Goal: Task Accomplishment & Management: Use online tool/utility

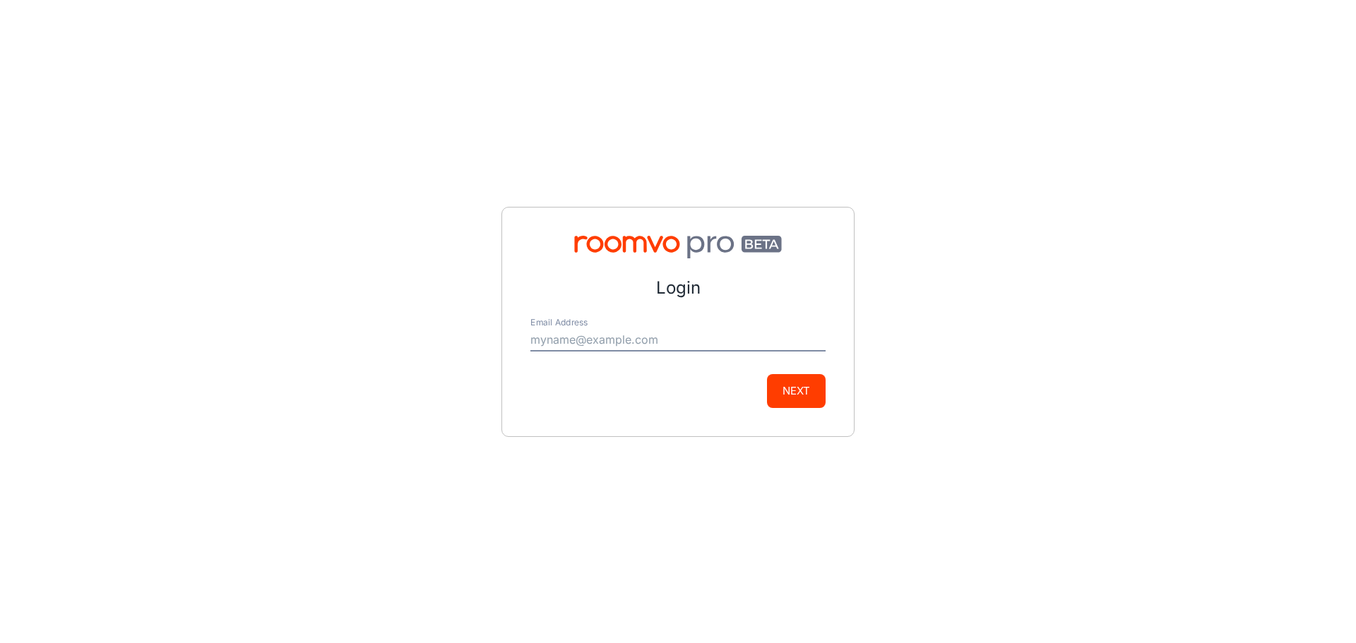
click at [672, 340] on div "Email Address" at bounding box center [677, 335] width 295 height 34
click at [663, 339] on input "Email Address" at bounding box center [677, 340] width 295 height 23
type input "[PERSON_NAME][EMAIL_ADDRESS][DOMAIN_NAME]"
click at [806, 395] on button "Next" at bounding box center [796, 391] width 59 height 34
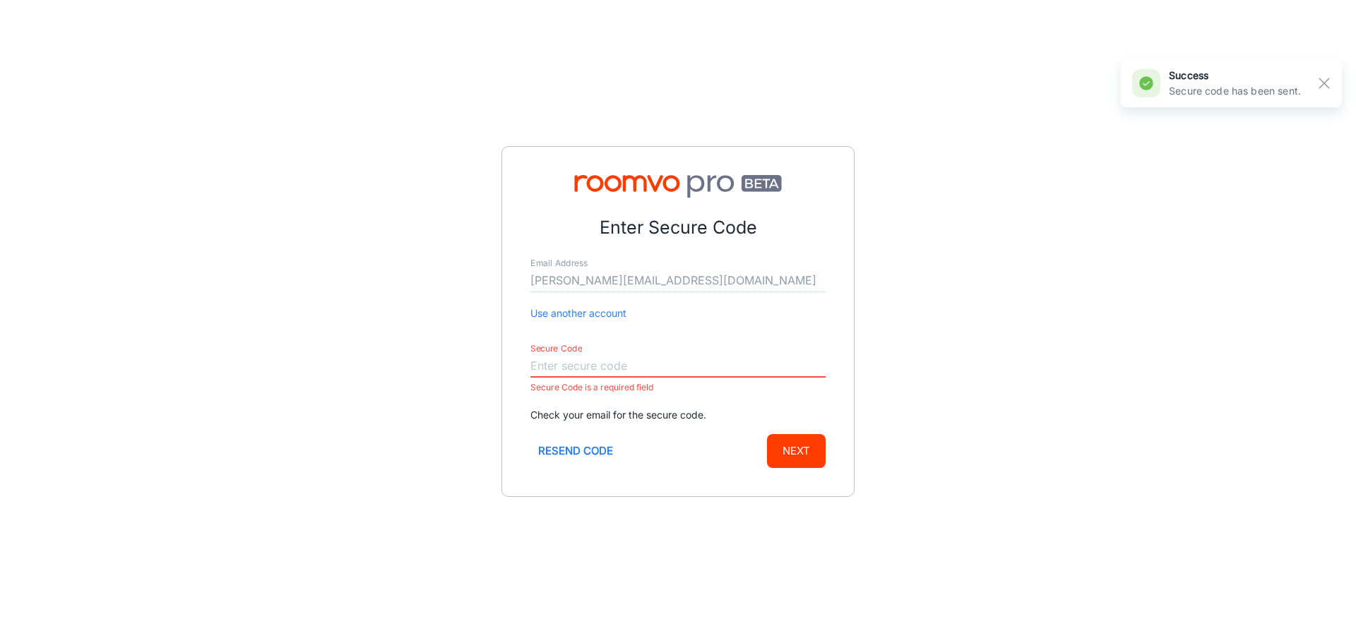
paste input "371885"
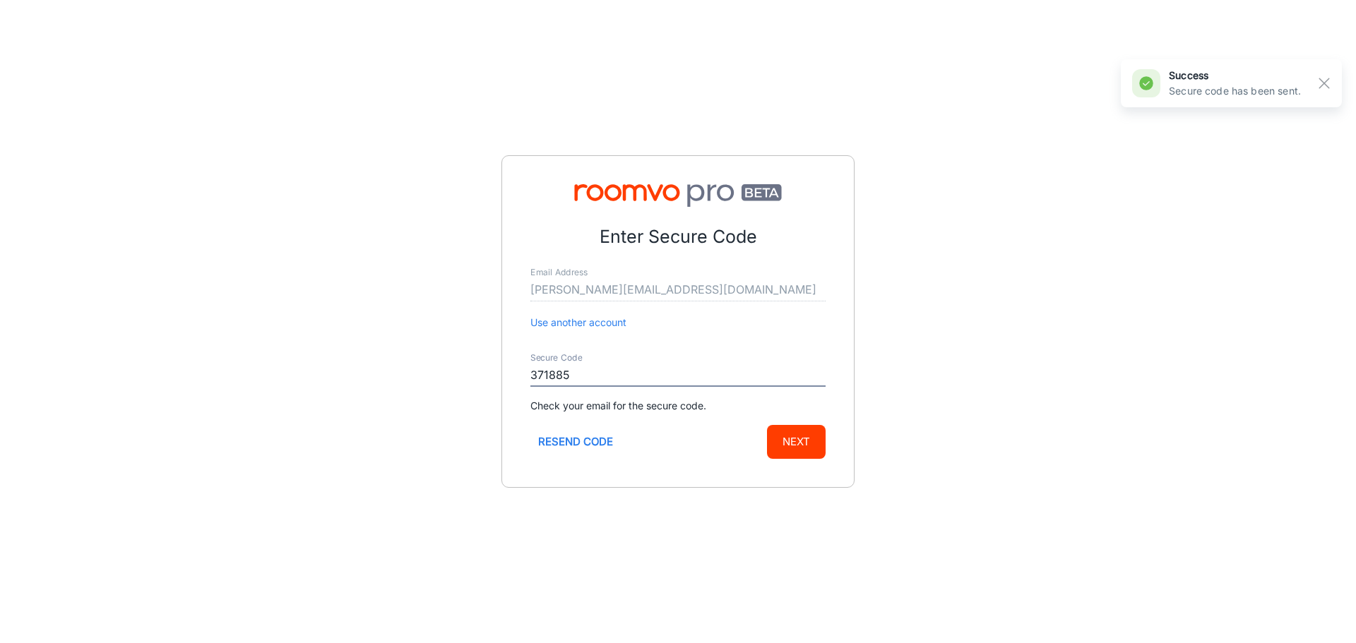
type input "371885"
click at [767, 425] on button "Next" at bounding box center [796, 442] width 59 height 34
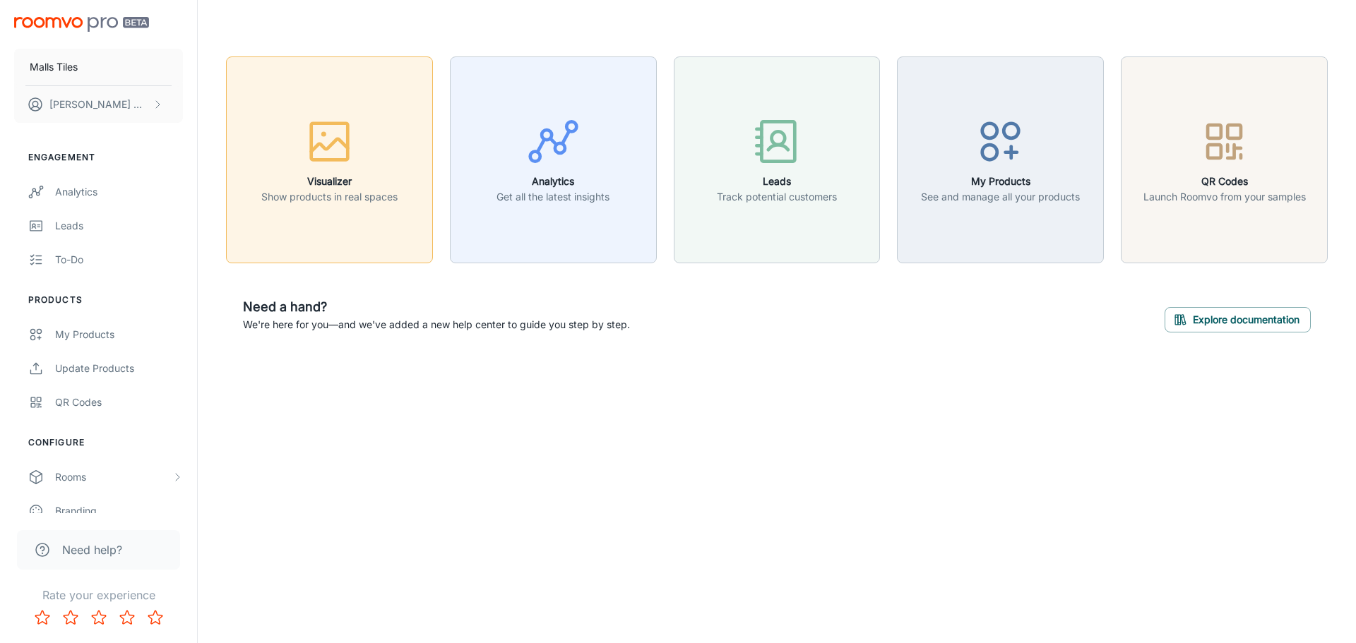
click at [350, 167] on icon "button" at bounding box center [329, 141] width 53 height 53
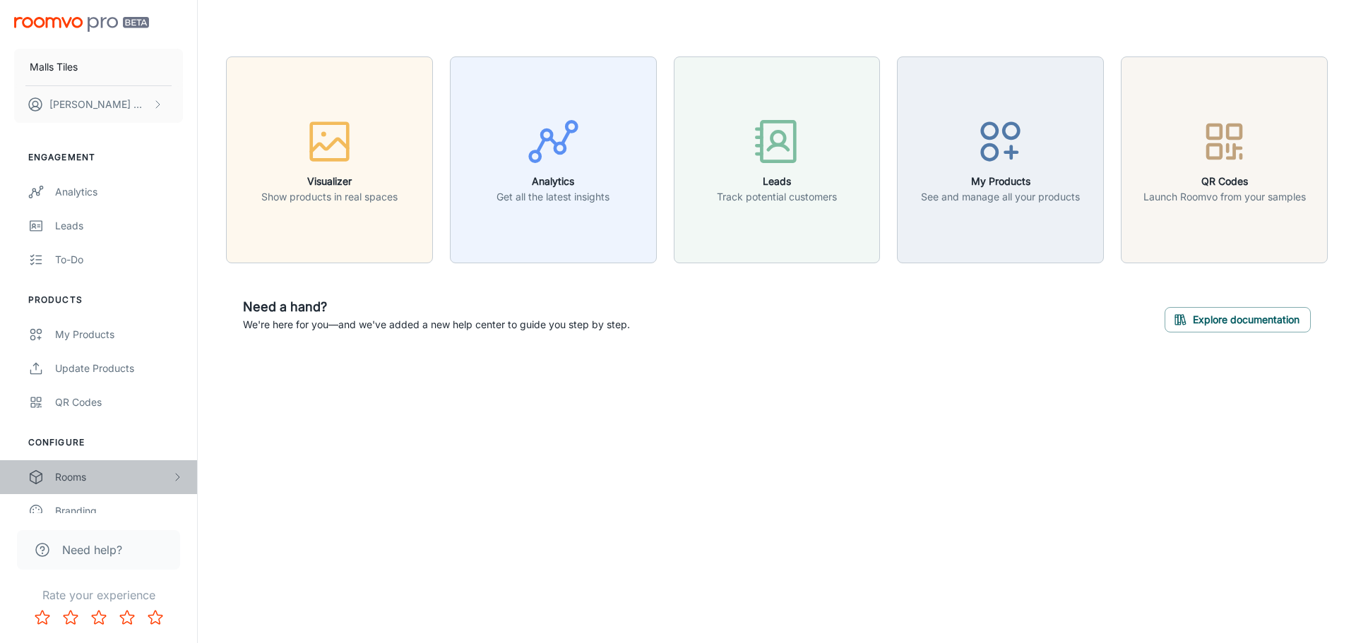
click at [85, 480] on div "Rooms" at bounding box center [113, 478] width 117 height 16
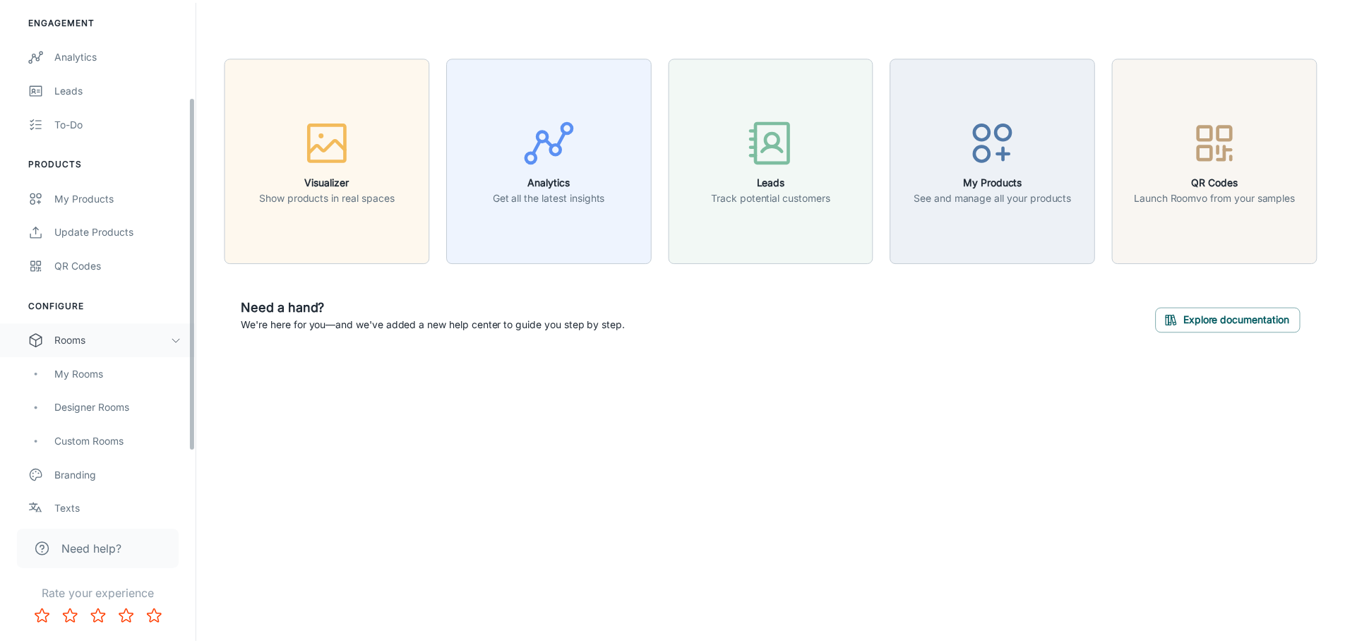
scroll to position [141, 0]
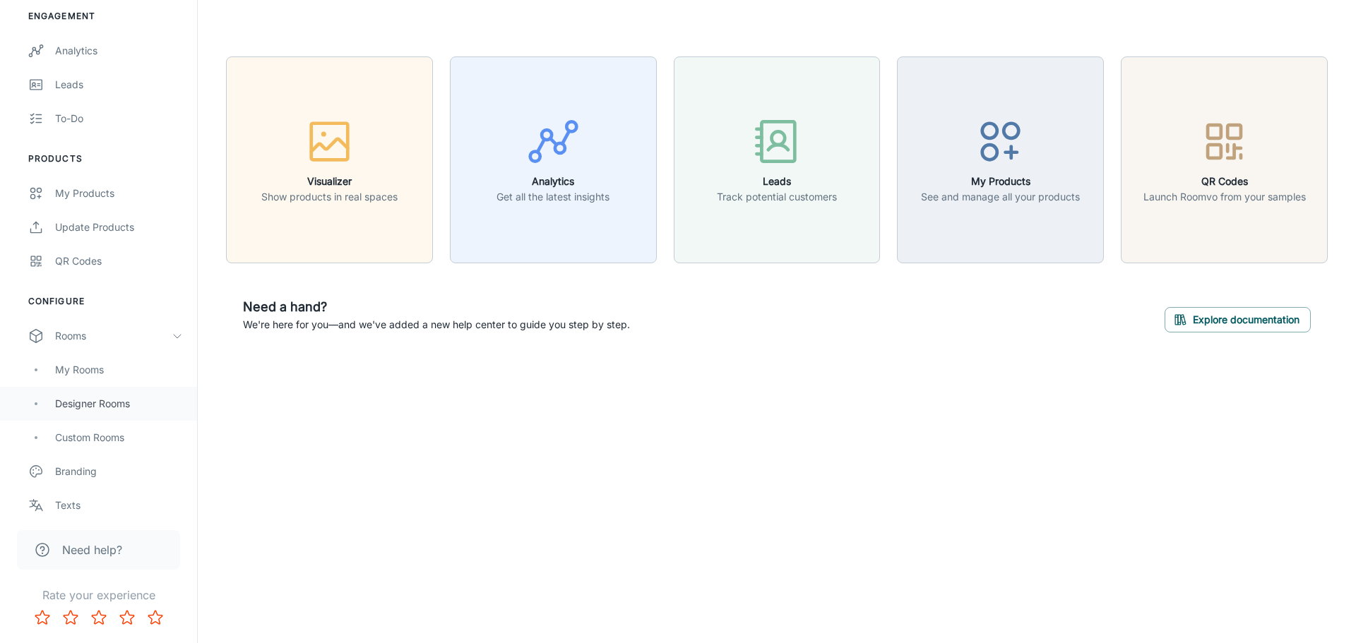
click at [140, 417] on div "Designer Rooms" at bounding box center [98, 404] width 197 height 34
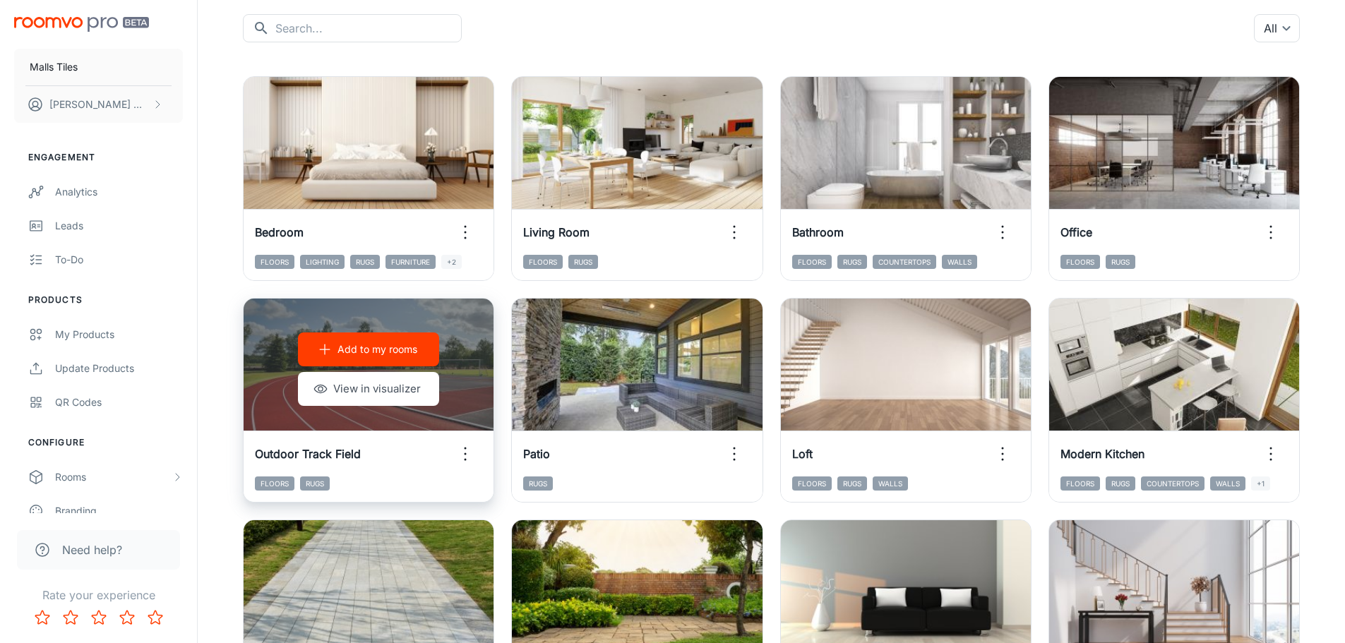
scroll to position [141, 0]
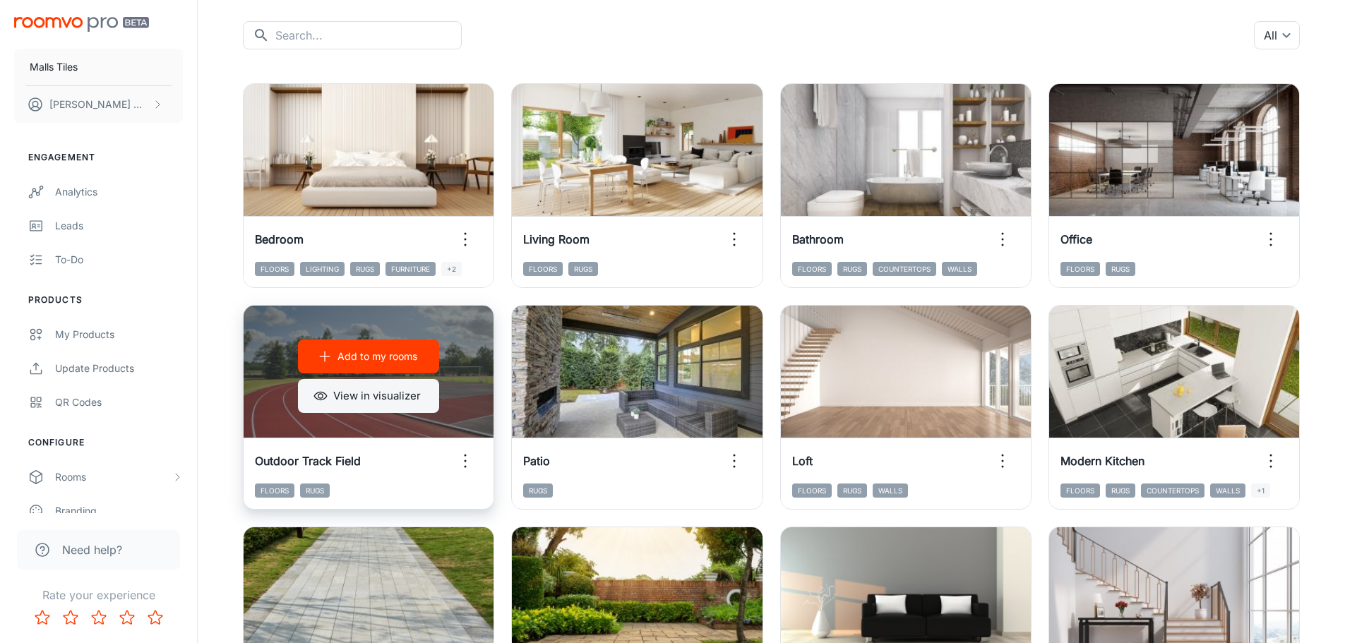
click at [410, 403] on button "View in visualizer" at bounding box center [368, 396] width 141 height 34
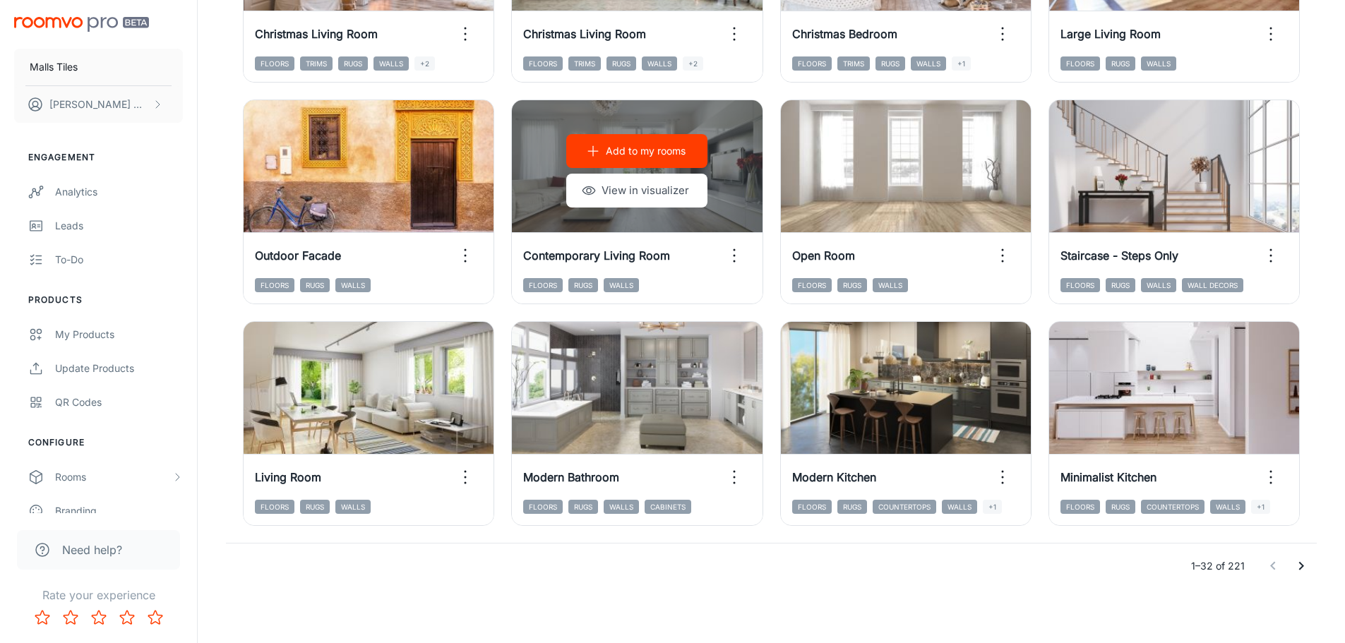
scroll to position [1457, 0]
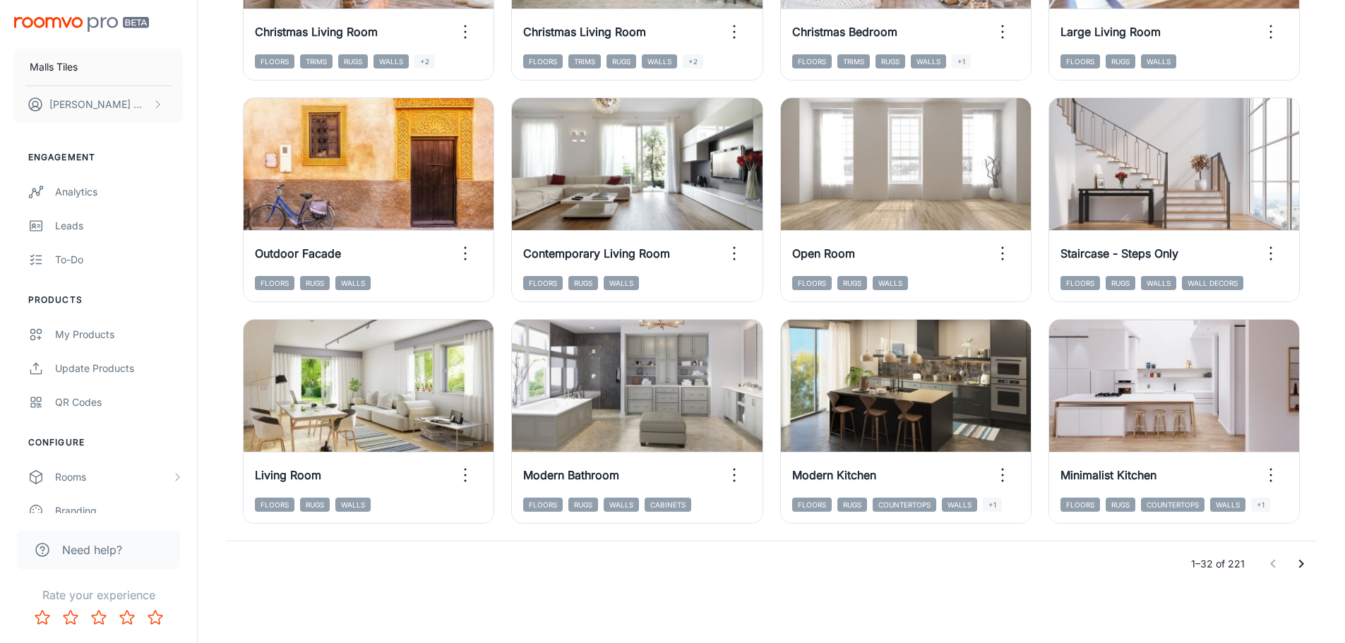
click at [1308, 558] on icon "Go to next page" at bounding box center [1301, 564] width 17 height 17
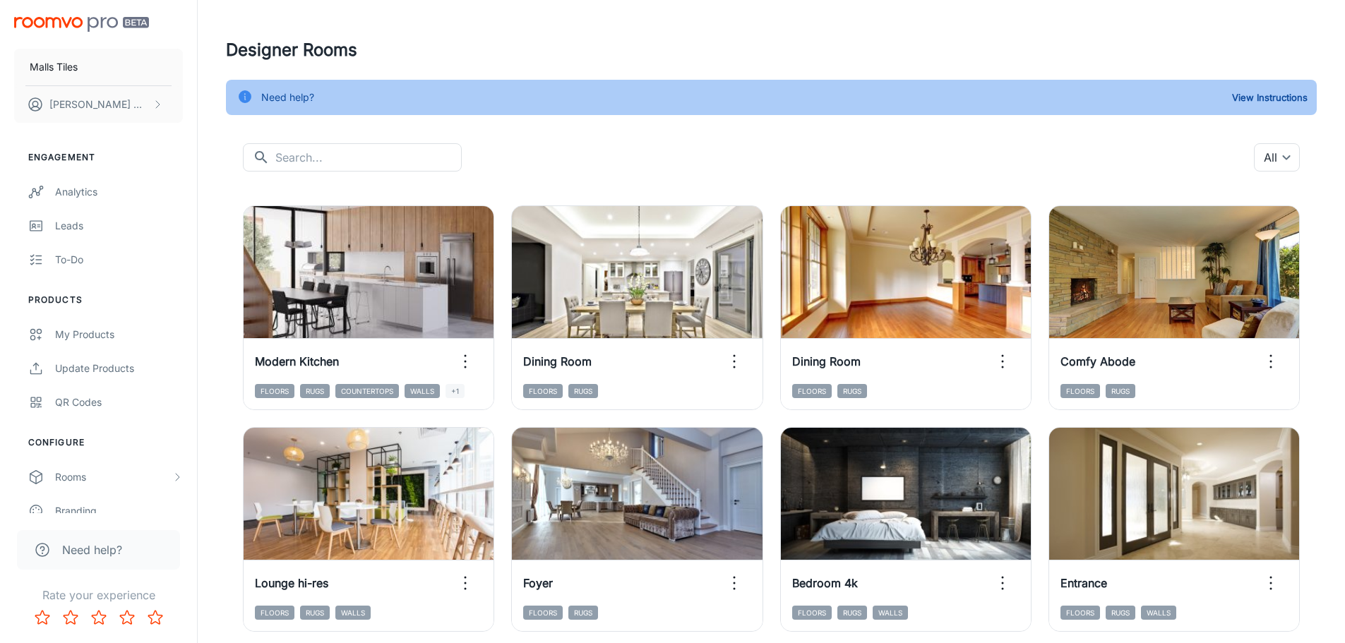
scroll to position [0, 0]
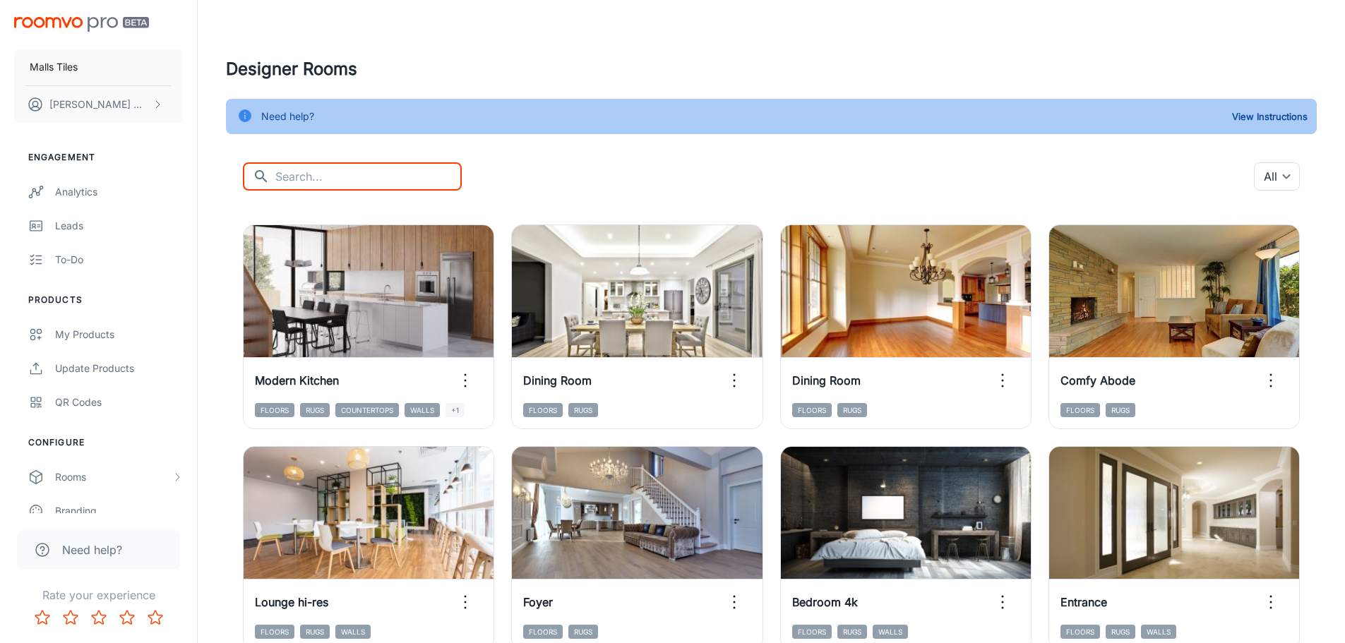
click at [338, 185] on input "text" at bounding box center [368, 176] width 186 height 28
type input "wall"
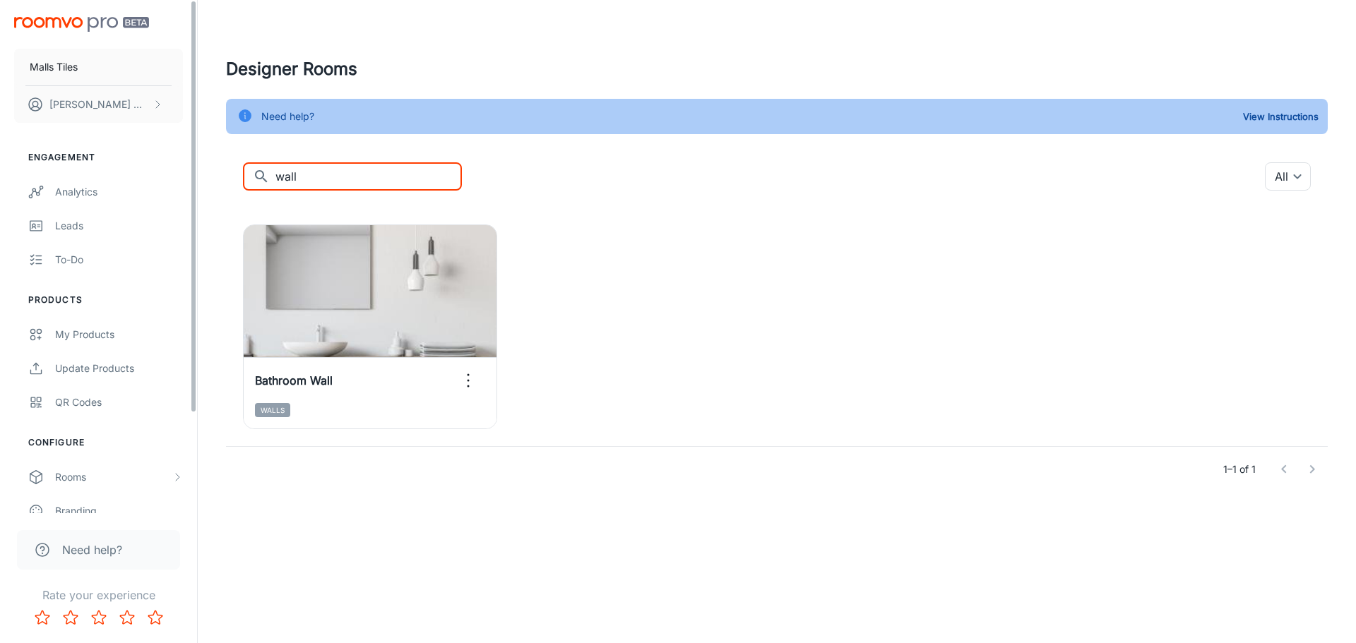
drag, startPoint x: 332, startPoint y: 185, endPoint x: 109, endPoint y: 157, distance: 224.1
click at [109, 157] on div "Malls Tiles [PERSON_NAME] Engagement Analytics Leads To-do Products My Products…" at bounding box center [678, 274] width 1356 height 549
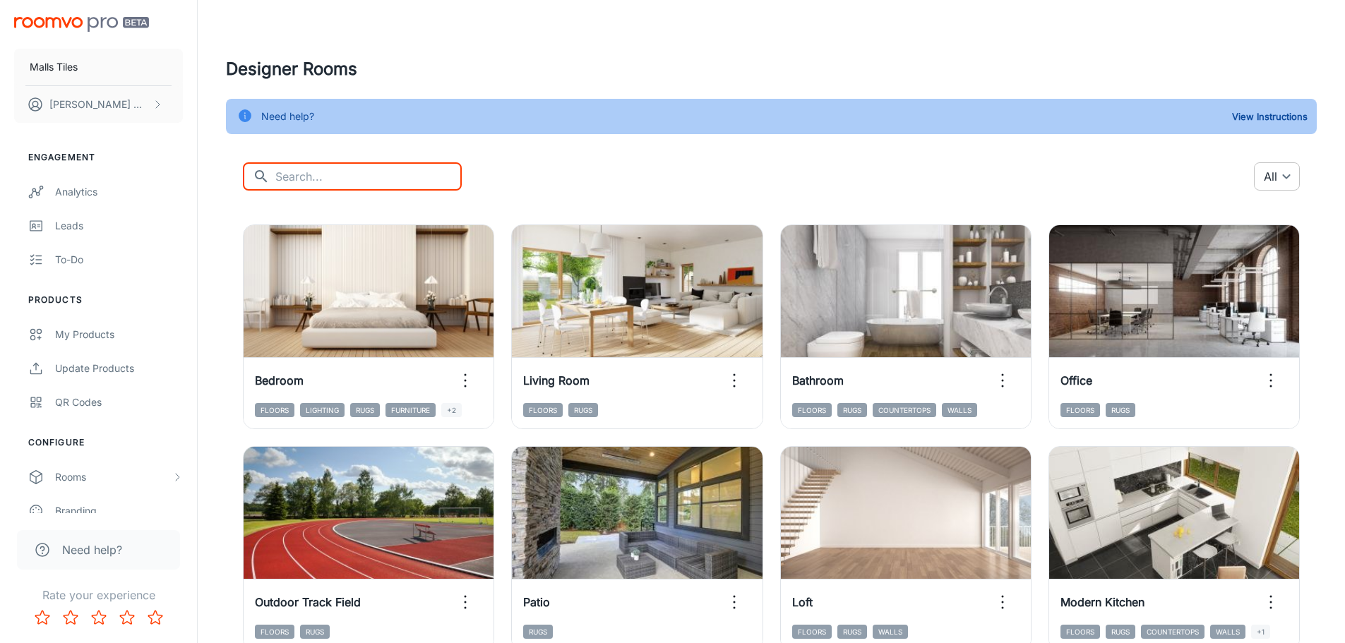
click at [1267, 175] on body "Malls Tiles [PERSON_NAME] Engagement Analytics Leads To-do Products My Products…" at bounding box center [672, 321] width 1345 height 643
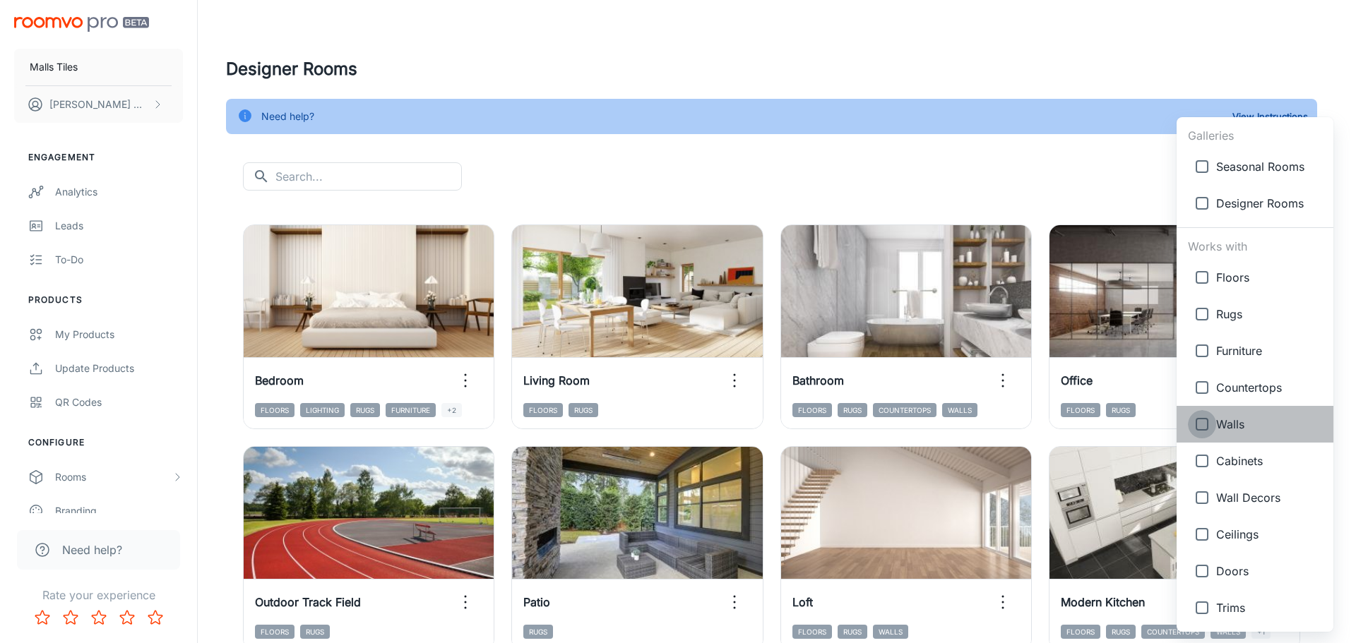
click at [1207, 429] on input "checkbox" at bounding box center [1202, 424] width 28 height 28
checkbox input "true"
type input "{"type":"productType","id":"5"}"
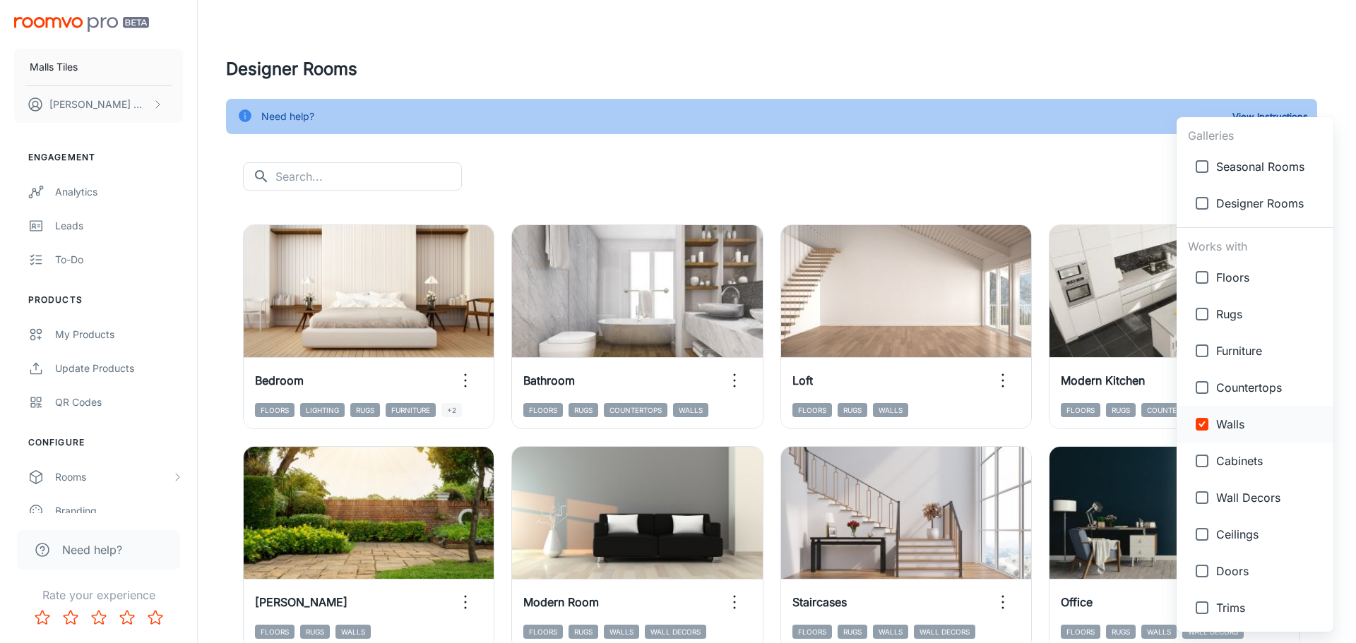
checkbox input "false"
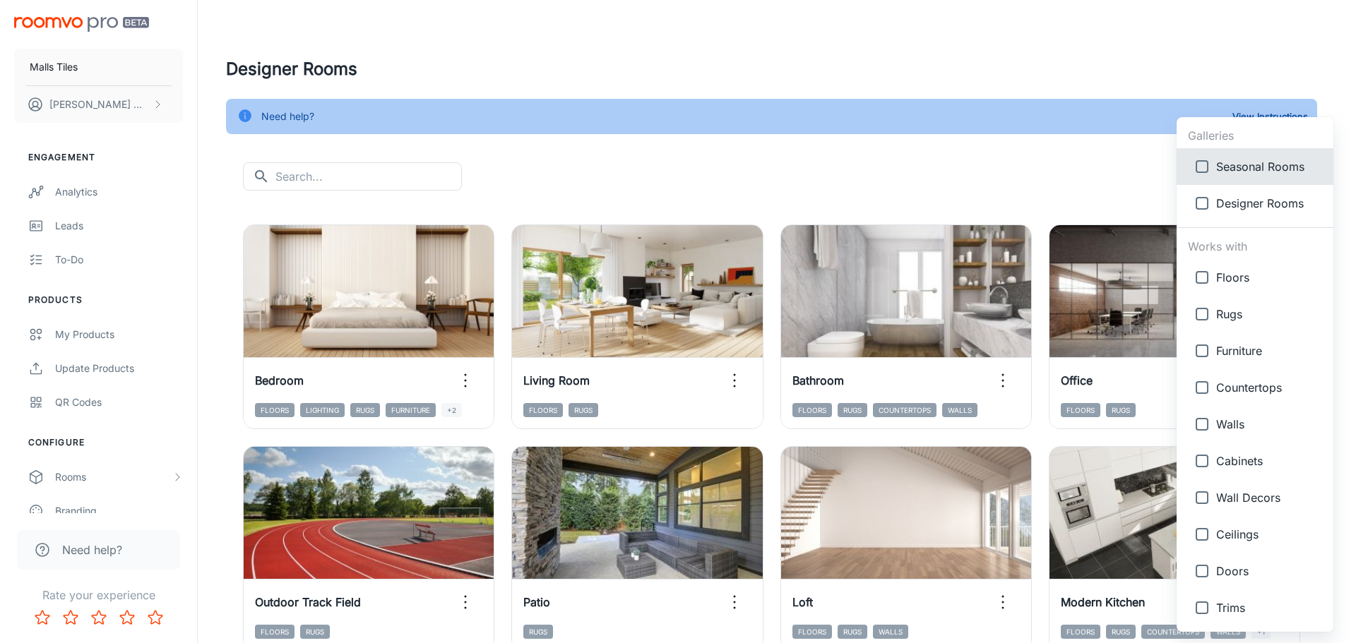
click at [407, 294] on div at bounding box center [678, 321] width 1356 height 643
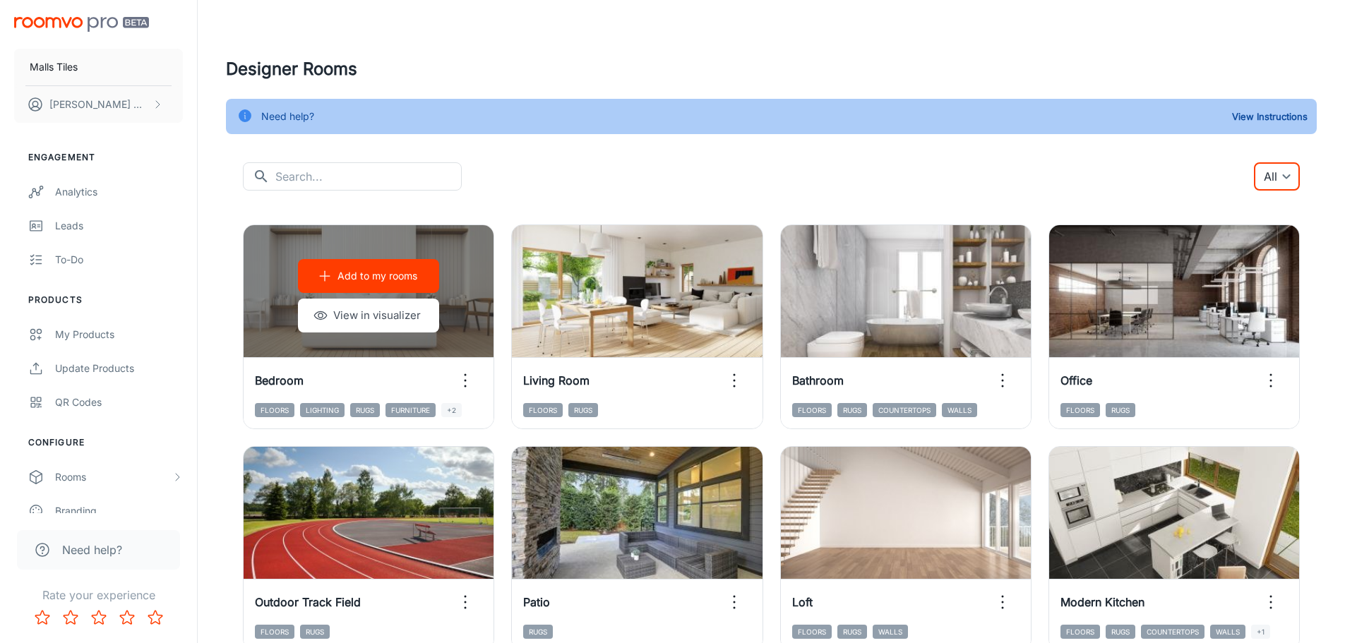
click at [407, 294] on div "Add to my rooms View in visualizer" at bounding box center [369, 295] width 250 height 141
click at [412, 319] on button "View in visualizer" at bounding box center [368, 316] width 141 height 34
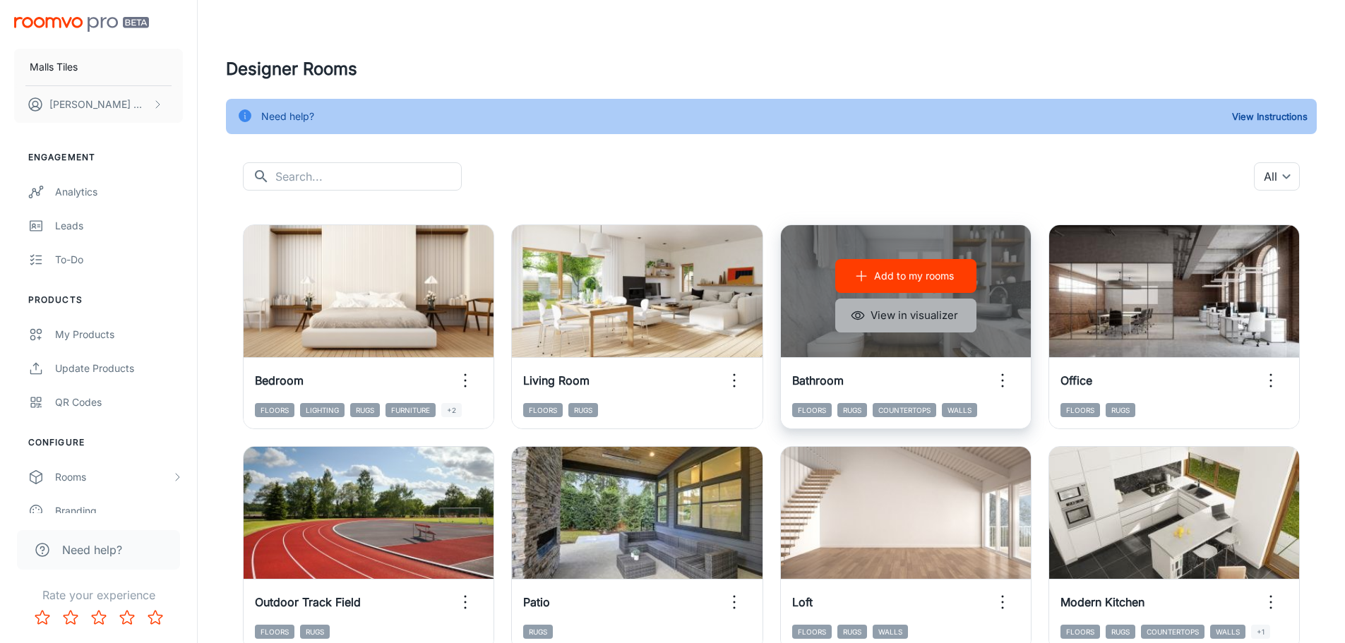
click at [914, 323] on button "View in visualizer" at bounding box center [905, 316] width 141 height 34
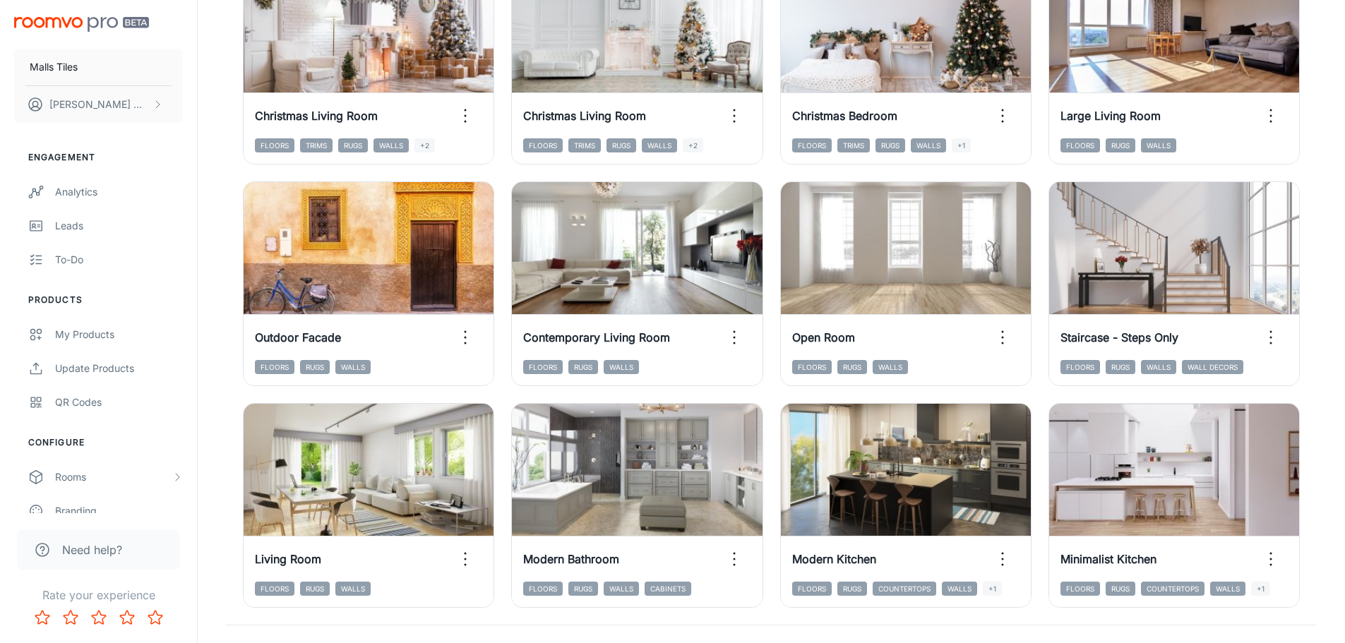
scroll to position [1457, 0]
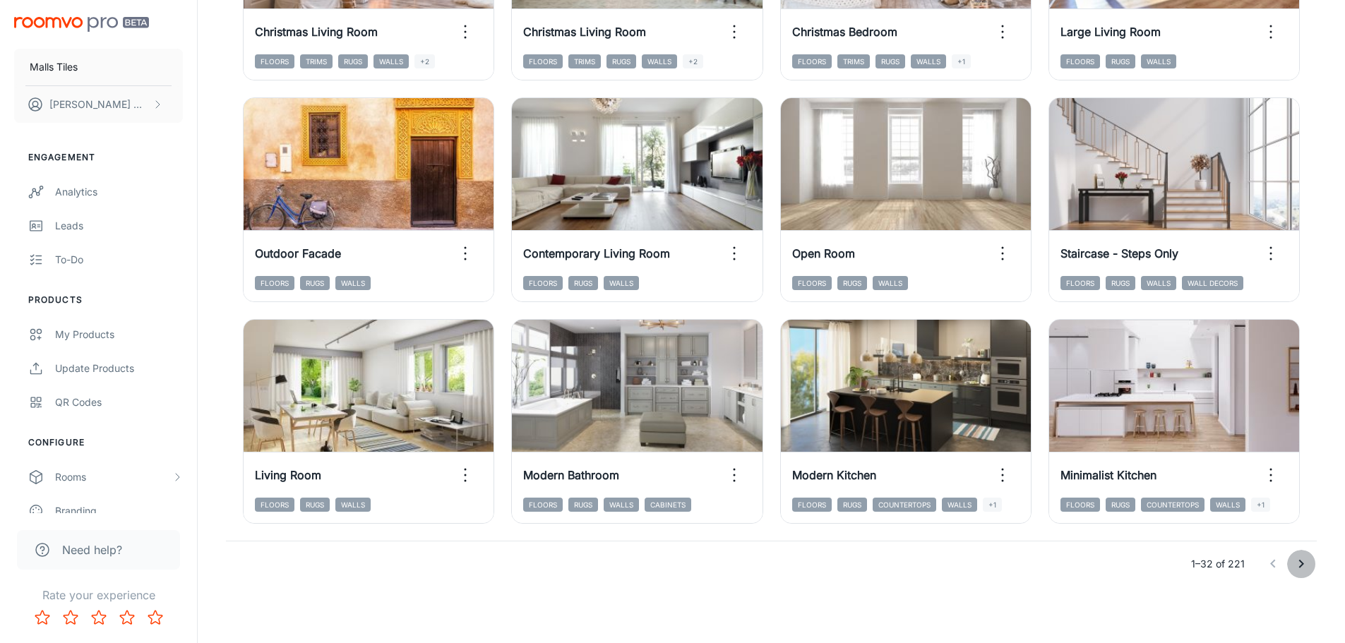
click at [1294, 564] on icon "Go to next page" at bounding box center [1301, 564] width 17 height 17
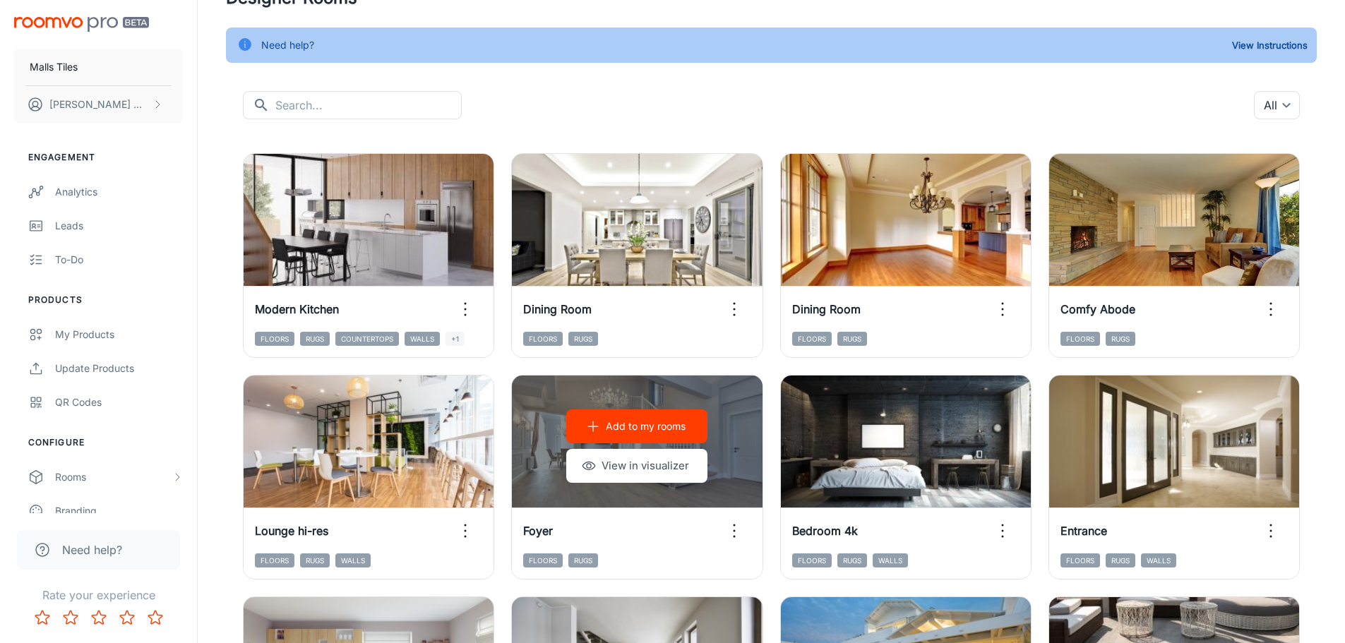
scroll to position [71, 0]
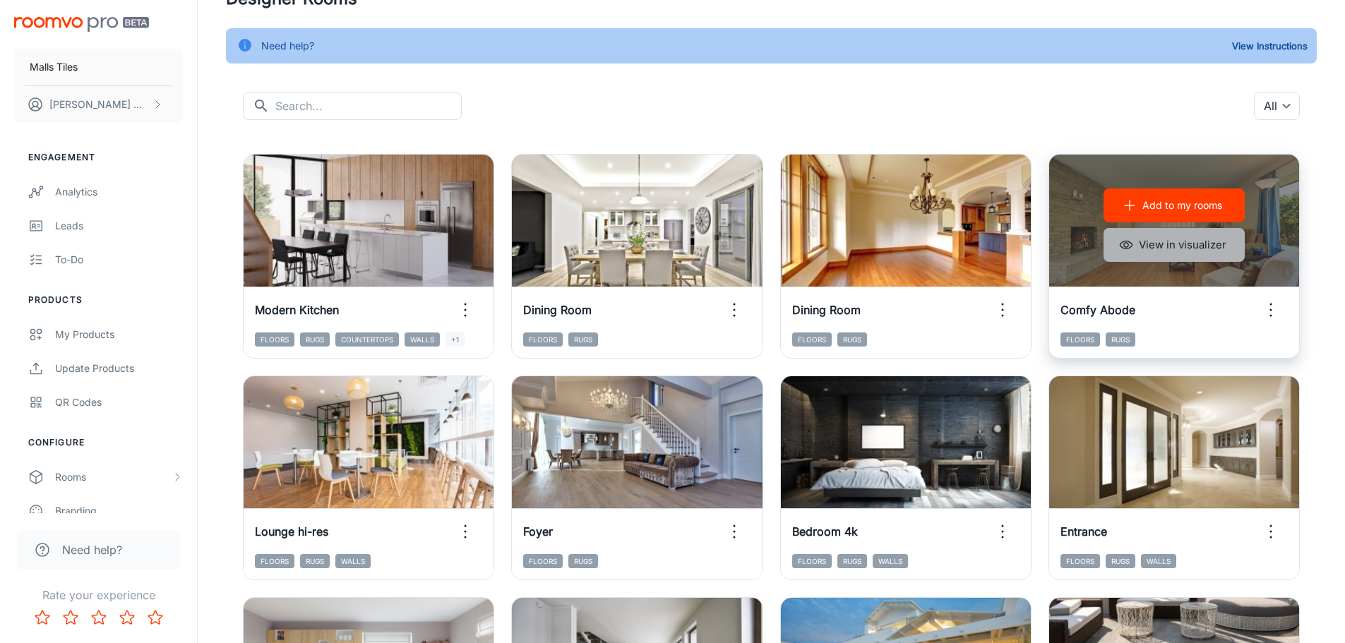
click at [1194, 258] on button "View in visualizer" at bounding box center [1174, 245] width 141 height 34
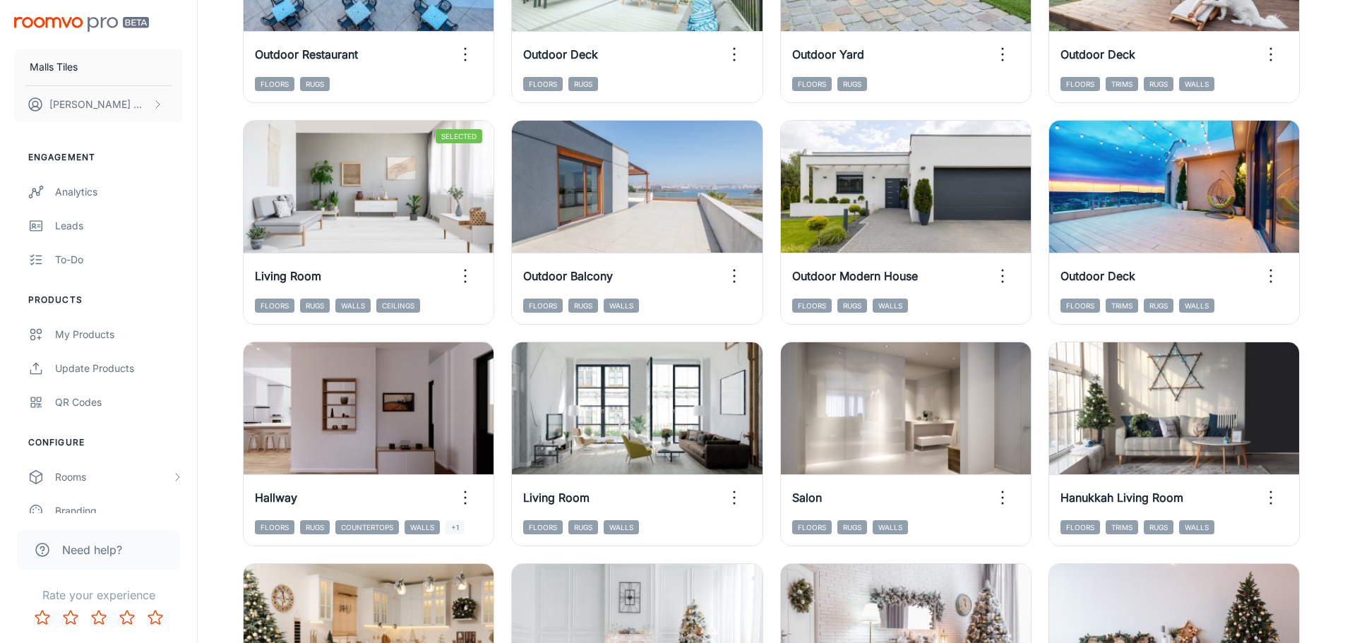
scroll to position [1457, 0]
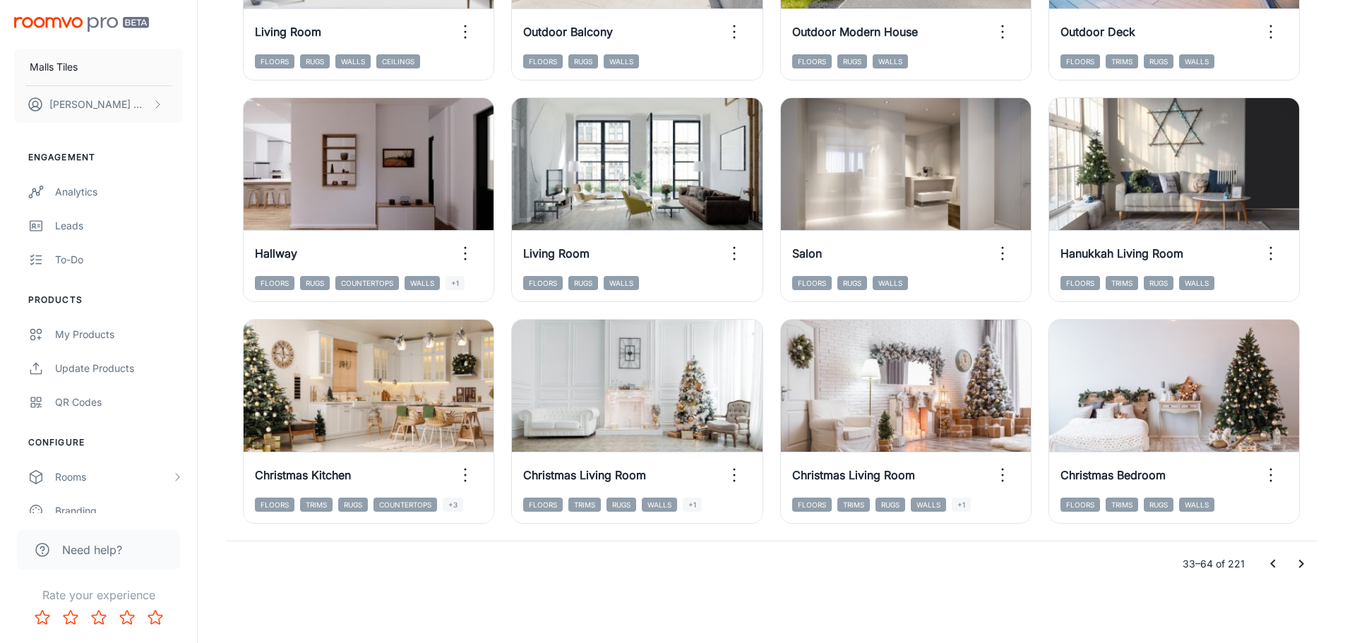
click at [1297, 558] on icon "Go to next page" at bounding box center [1301, 564] width 17 height 17
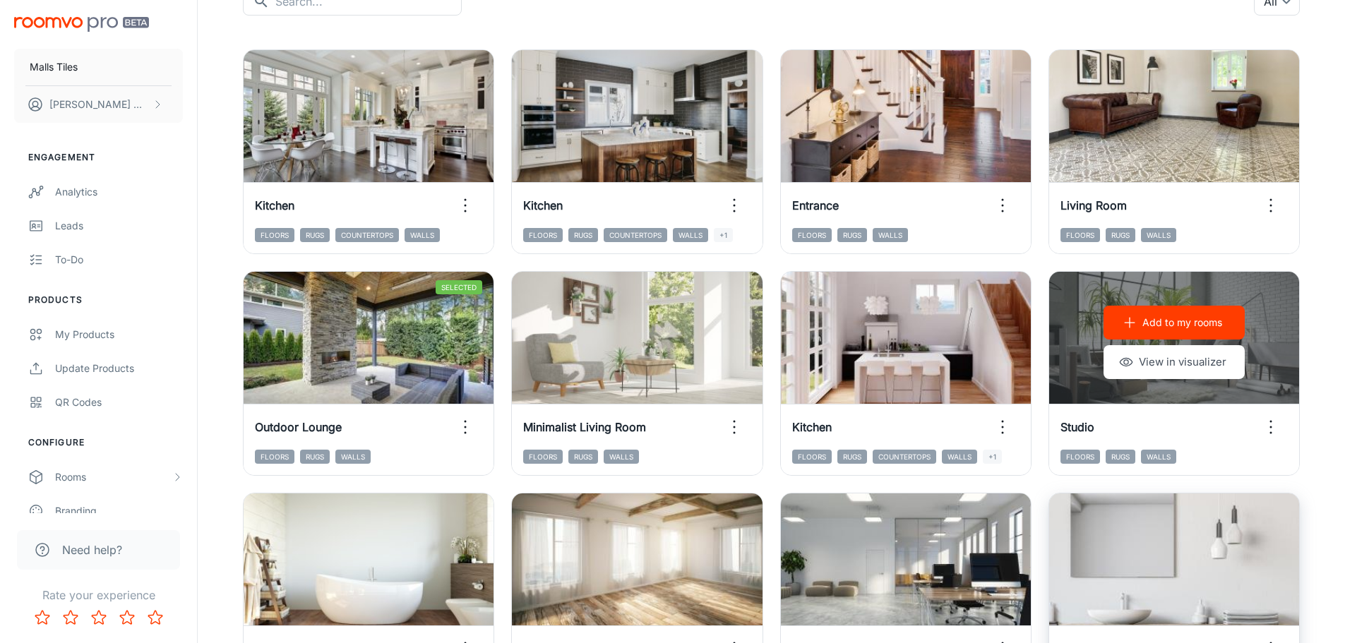
scroll to position [0, 0]
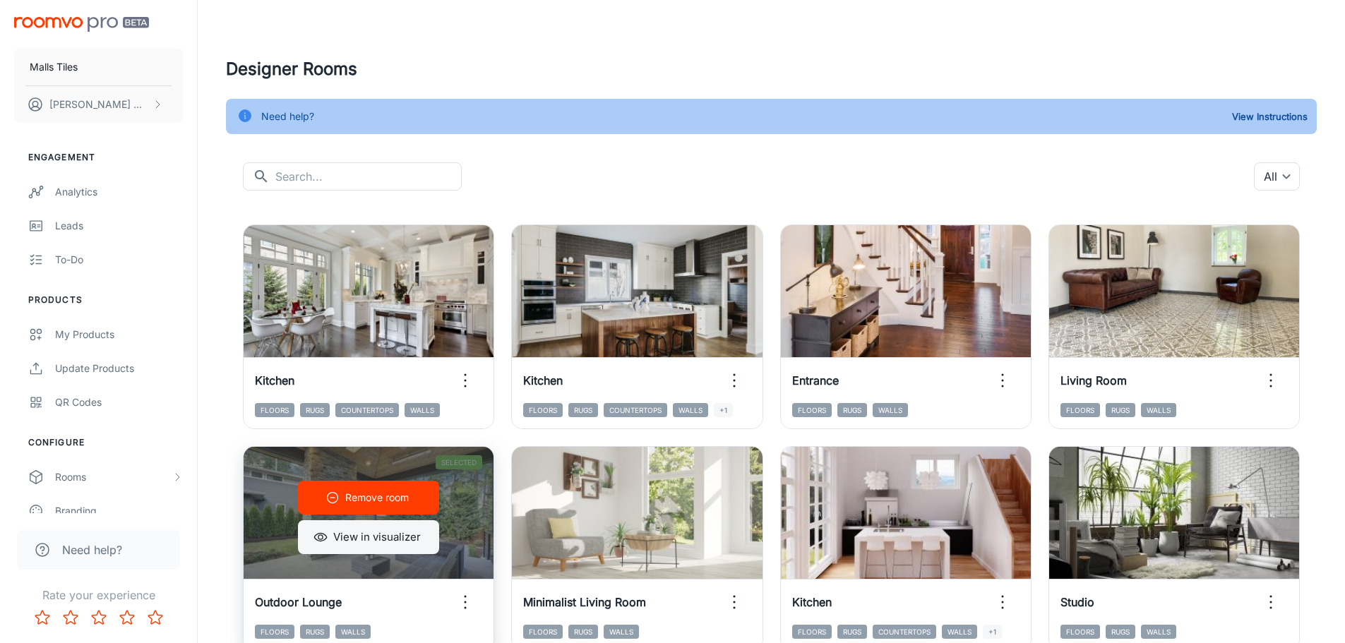
click at [339, 535] on button "View in visualizer" at bounding box center [368, 537] width 141 height 34
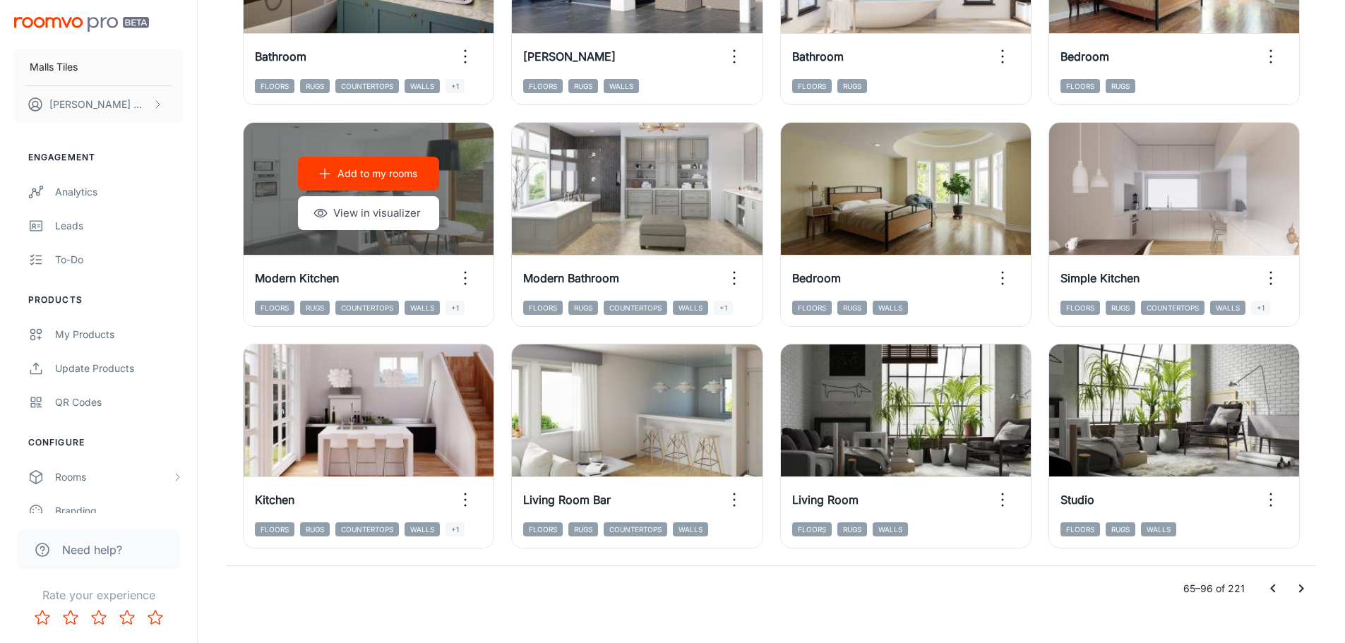
scroll to position [1457, 0]
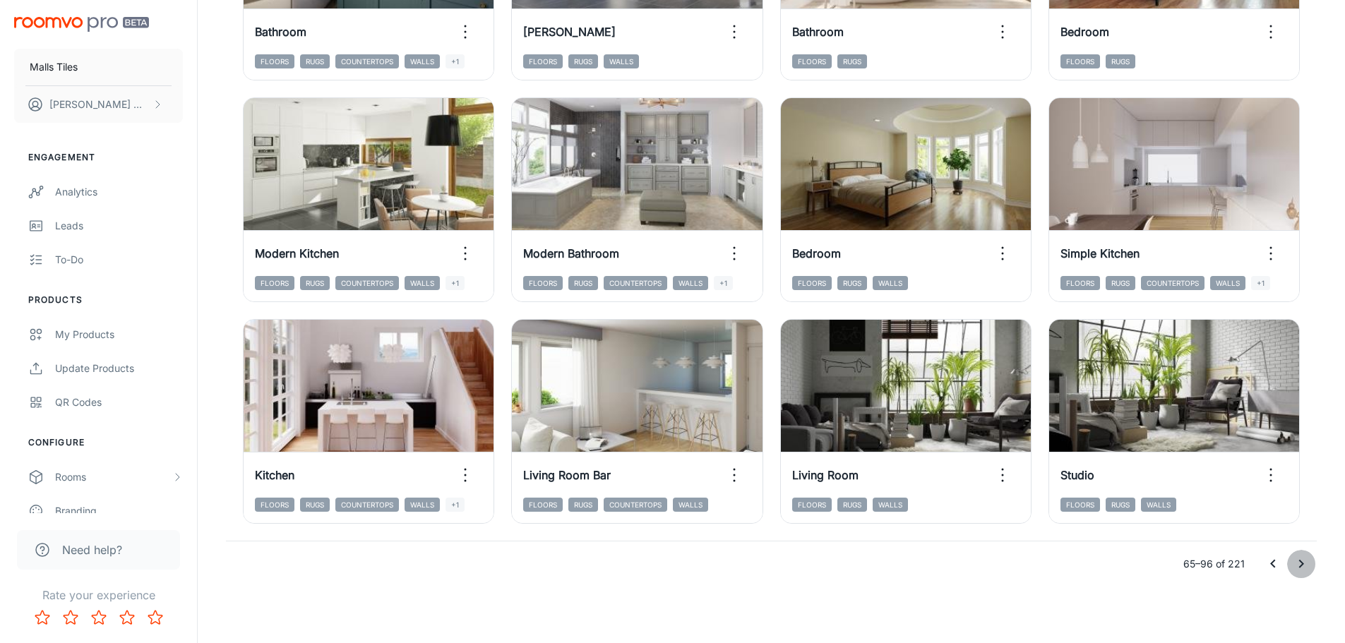
click at [1306, 562] on icon "Go to next page" at bounding box center [1301, 564] width 17 height 17
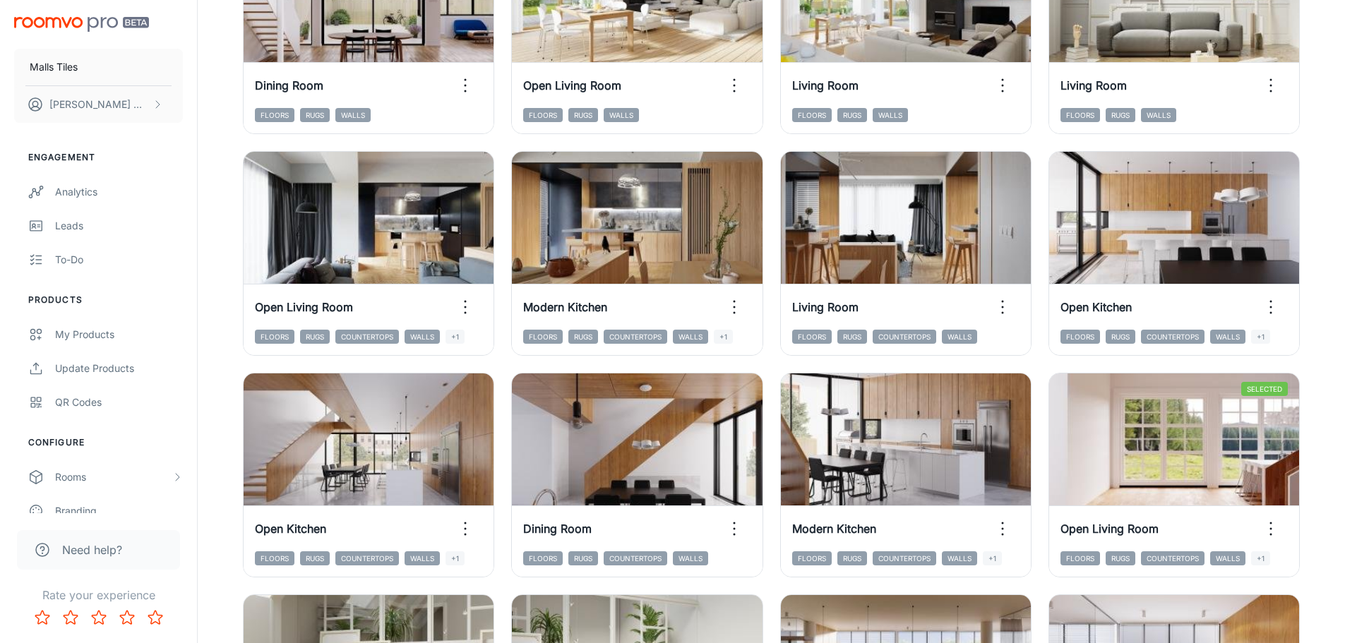
scroll to position [751, 0]
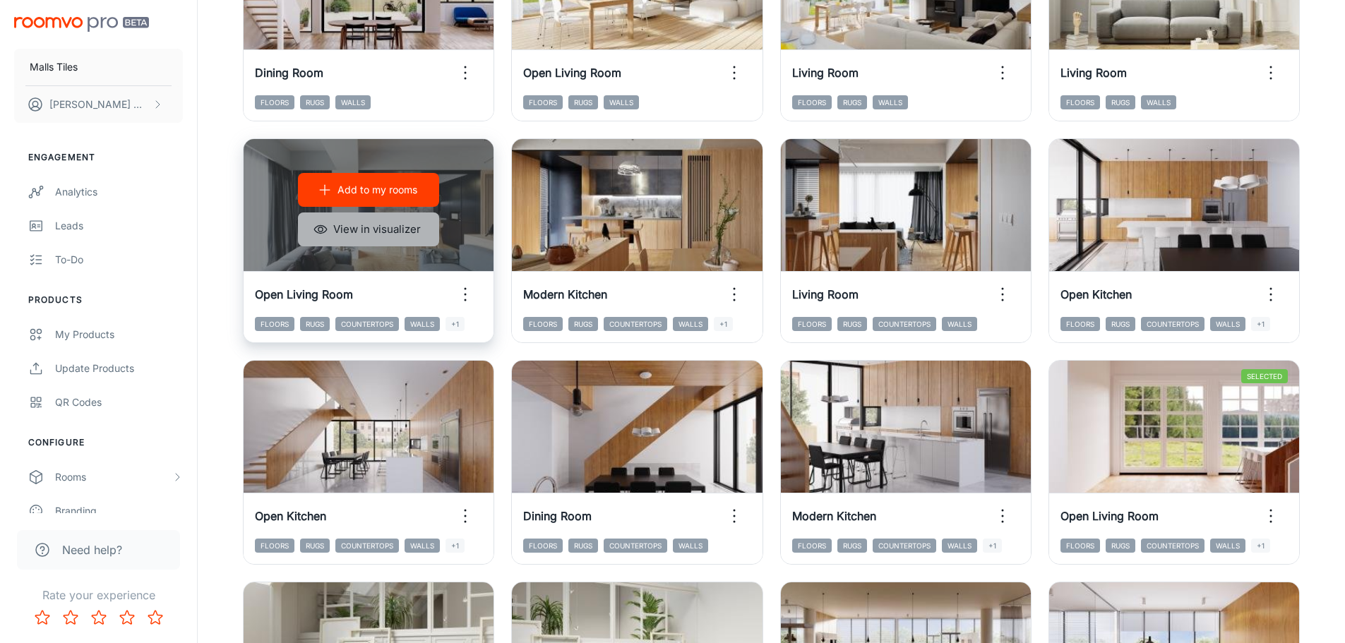
click at [347, 229] on button "View in visualizer" at bounding box center [368, 230] width 141 height 34
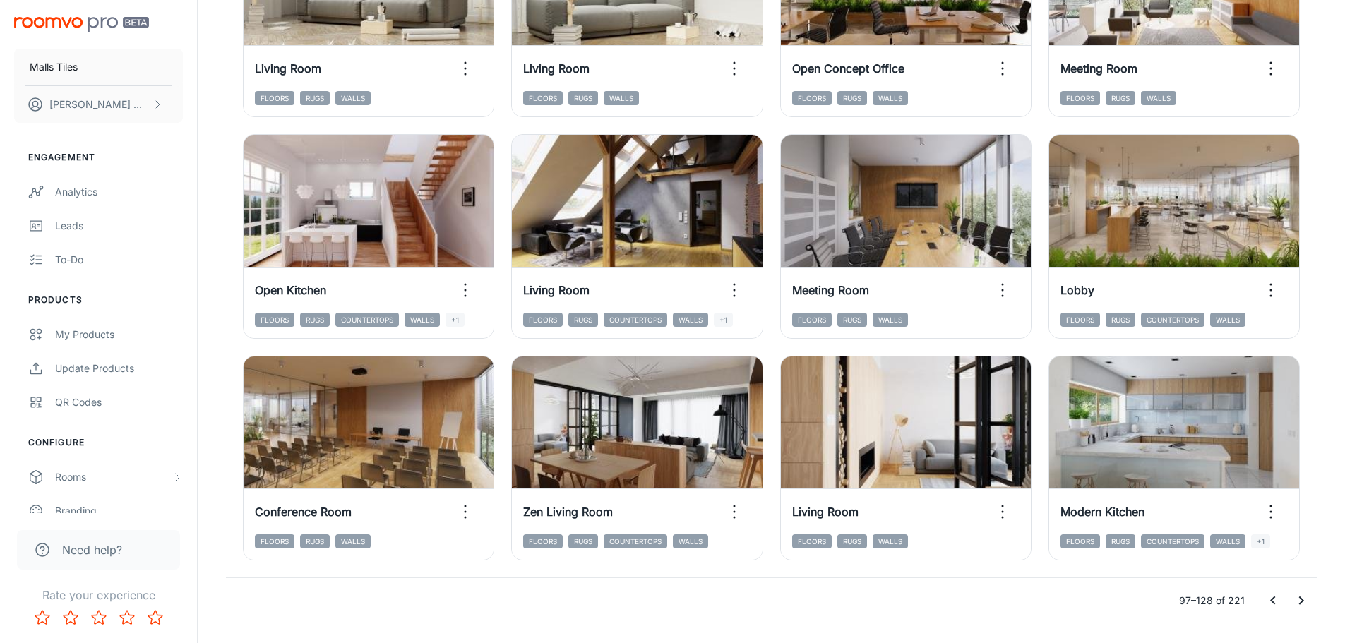
scroll to position [1457, 0]
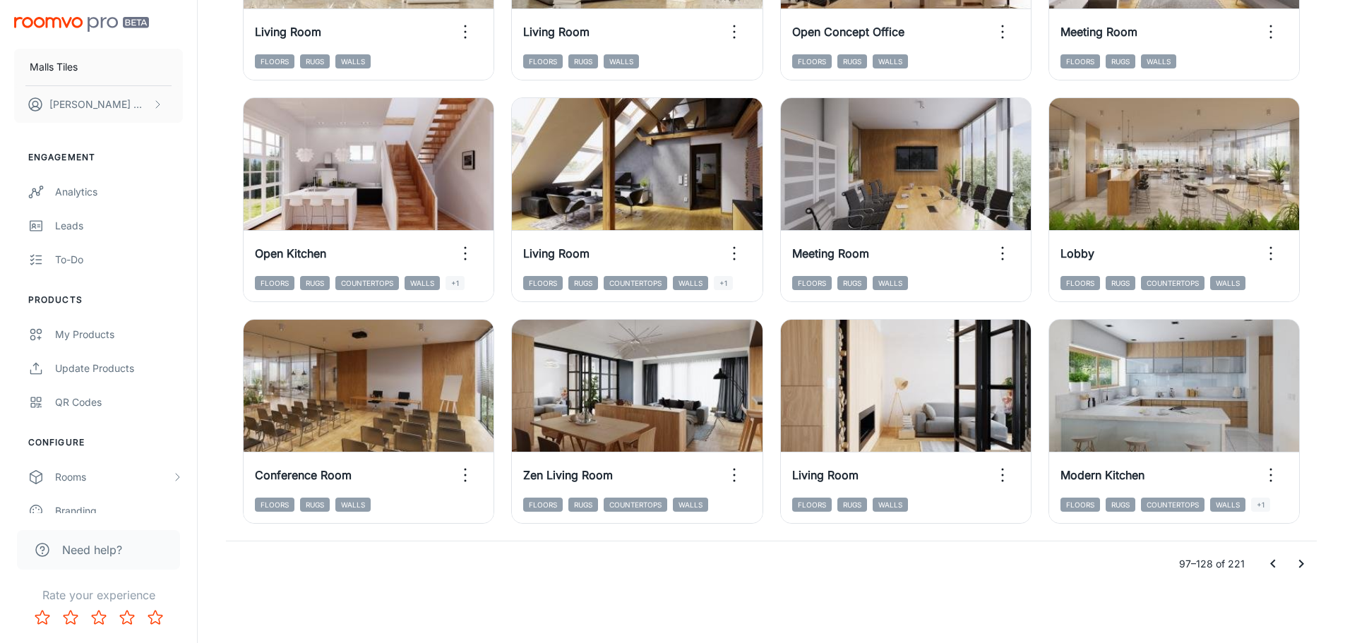
click at [1298, 566] on icon "Go to next page" at bounding box center [1301, 564] width 17 height 17
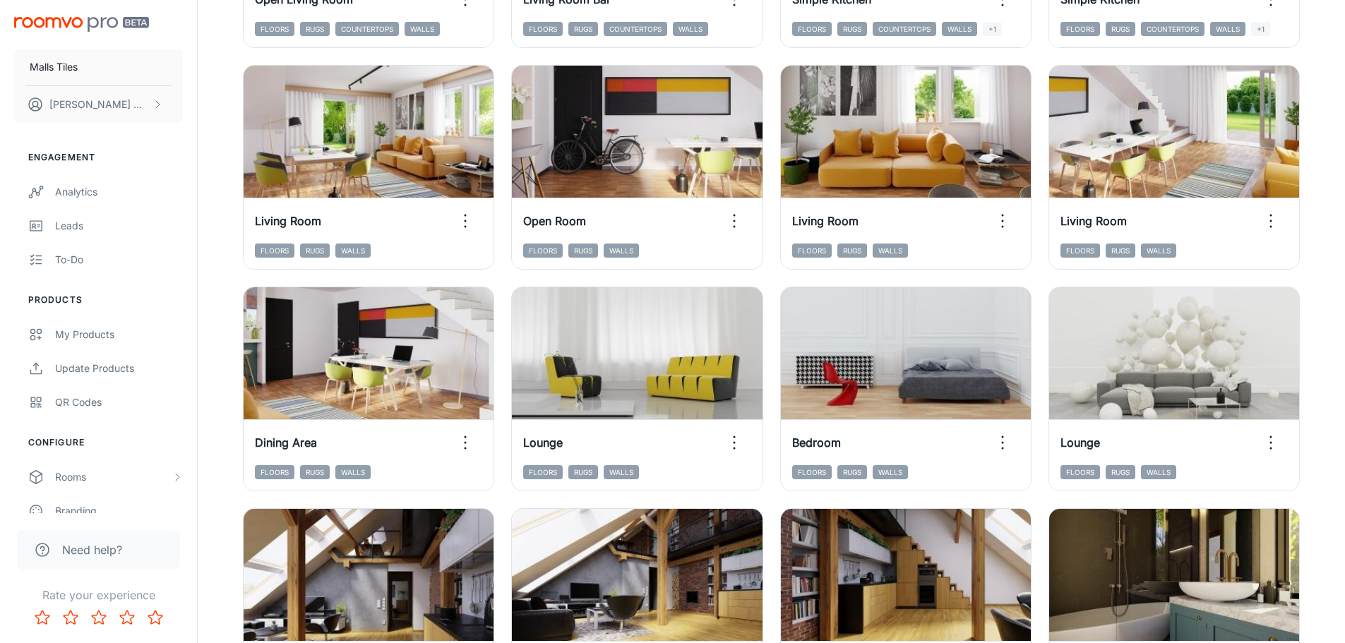
scroll to position [0, 0]
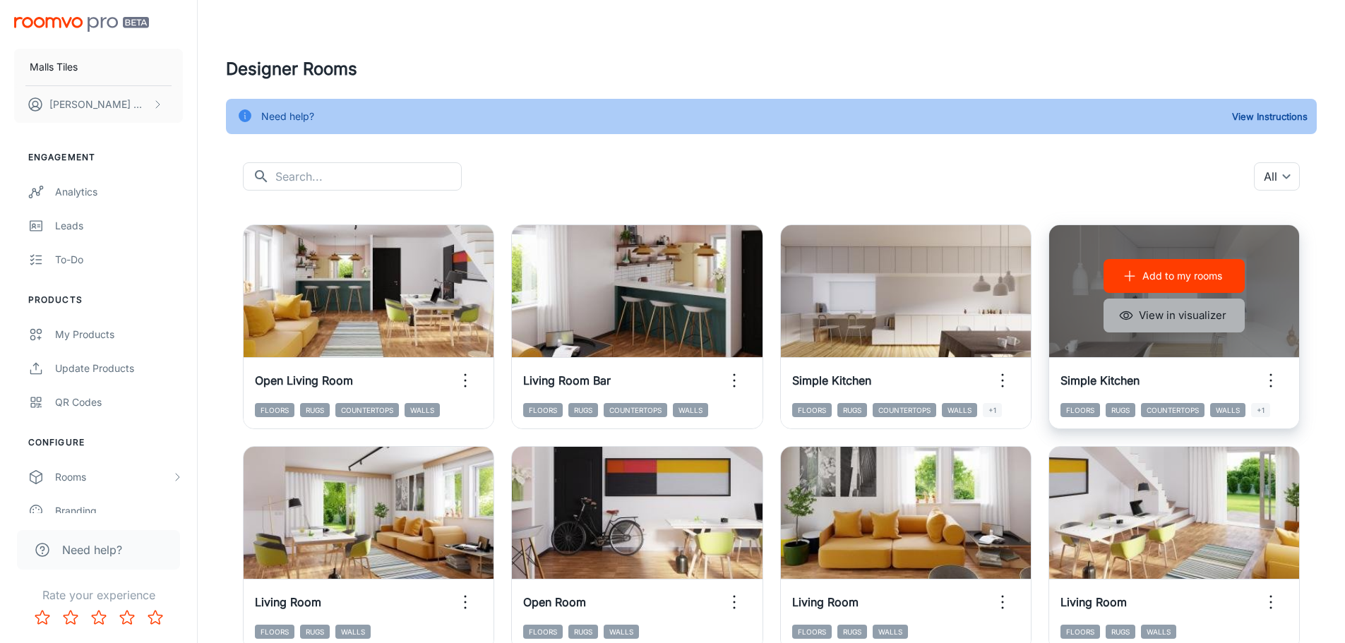
click at [1199, 321] on button "View in visualizer" at bounding box center [1174, 316] width 141 height 34
